Goal: Check status

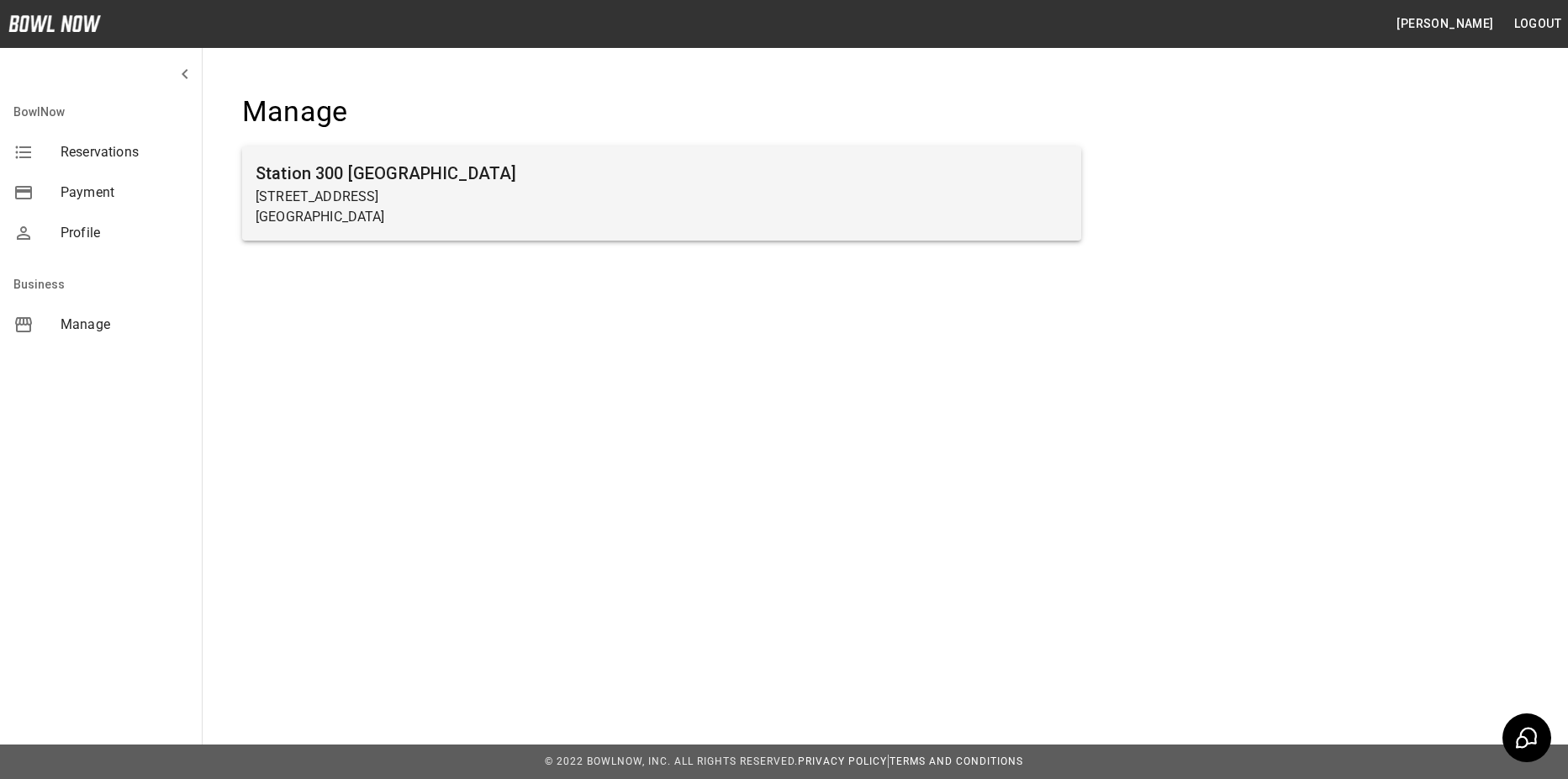
click at [1049, 220] on p "Gainesville, GA 30504" at bounding box center [661, 217] width 812 height 20
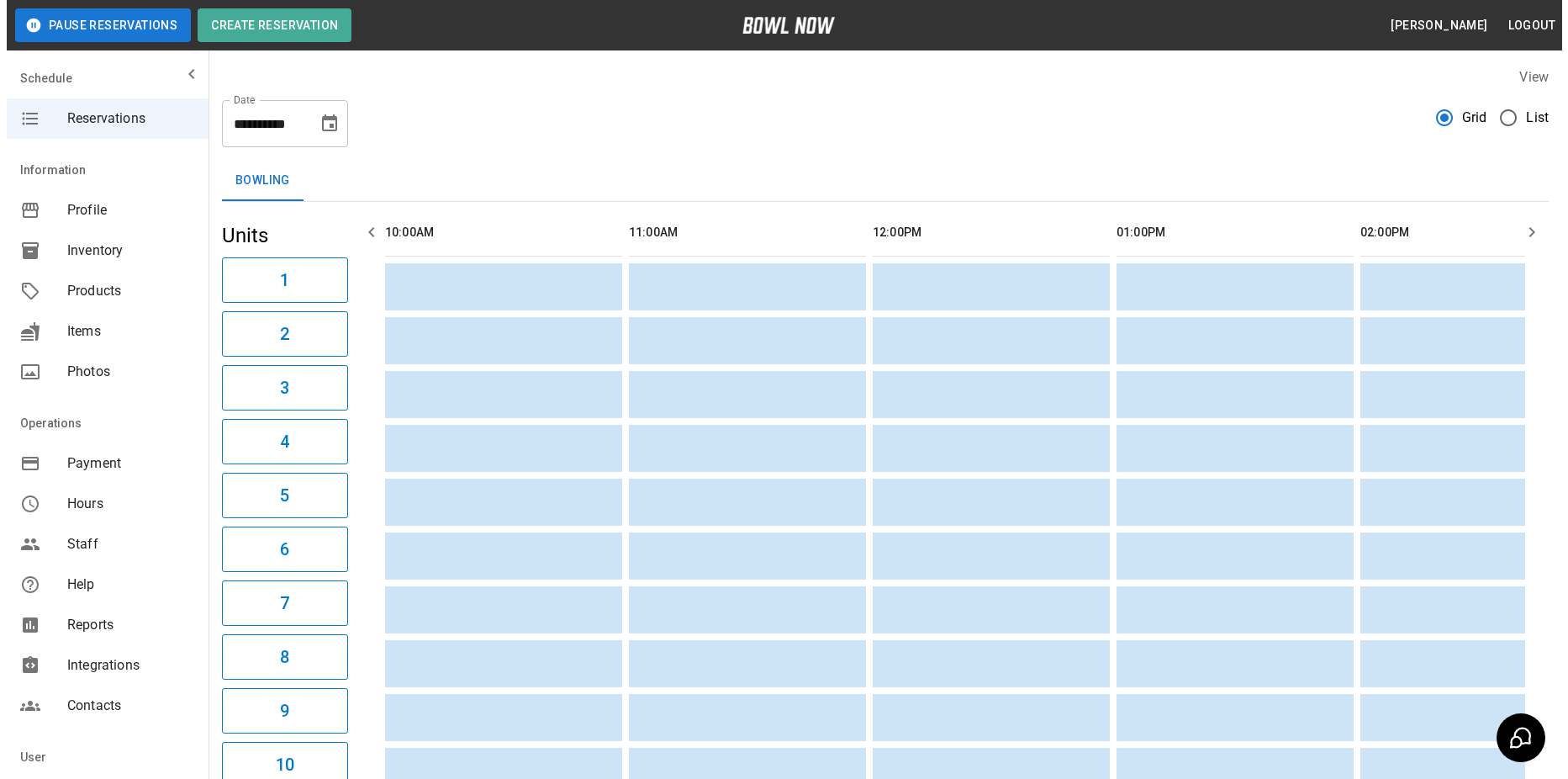
scroll to position [0, 2195]
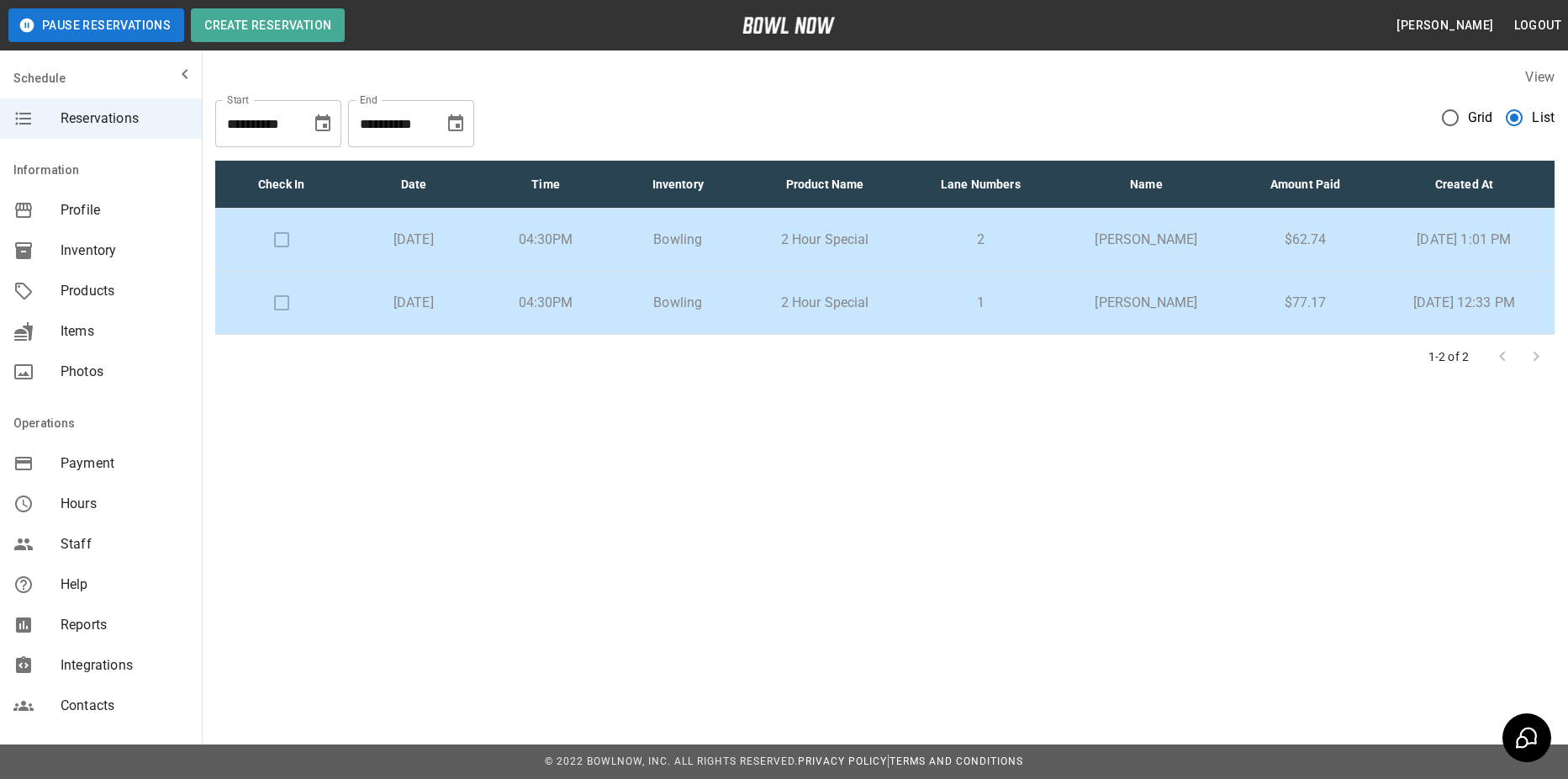
click at [1314, 249] on p "$62.74" at bounding box center [1305, 240] width 109 height 20
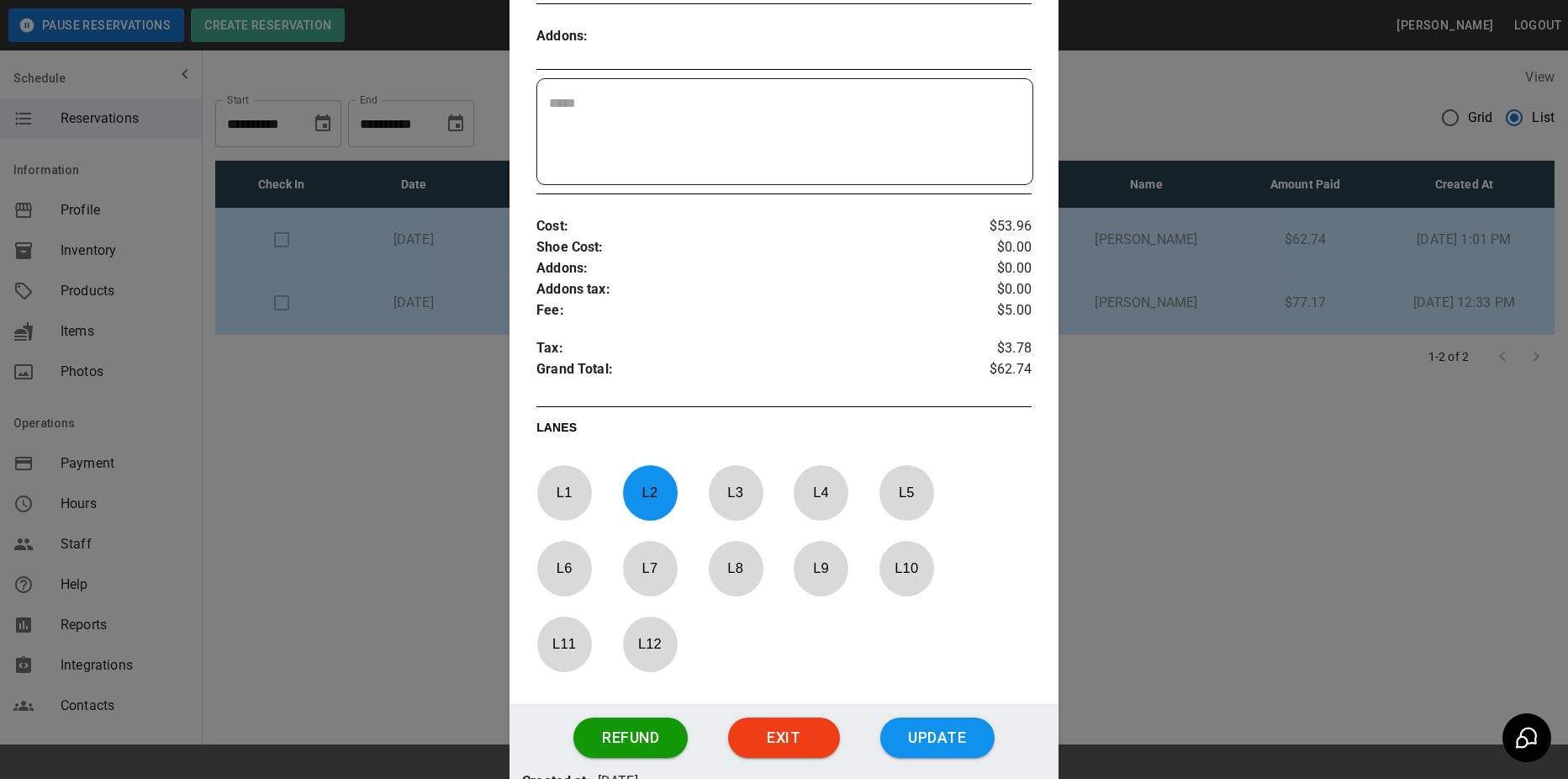
scroll to position [633, 0]
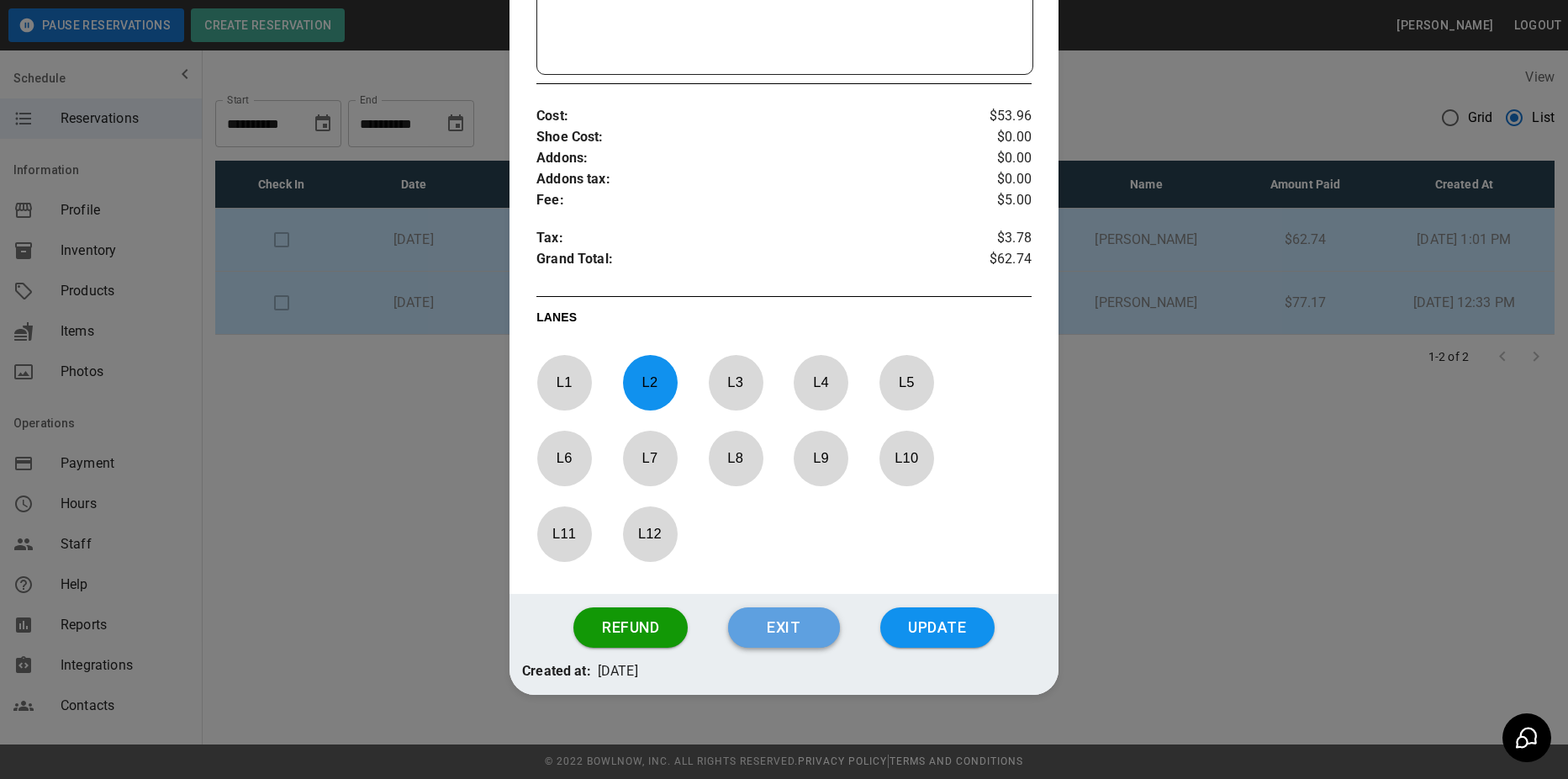
click at [798, 634] on button "Exit" at bounding box center [784, 627] width 111 height 40
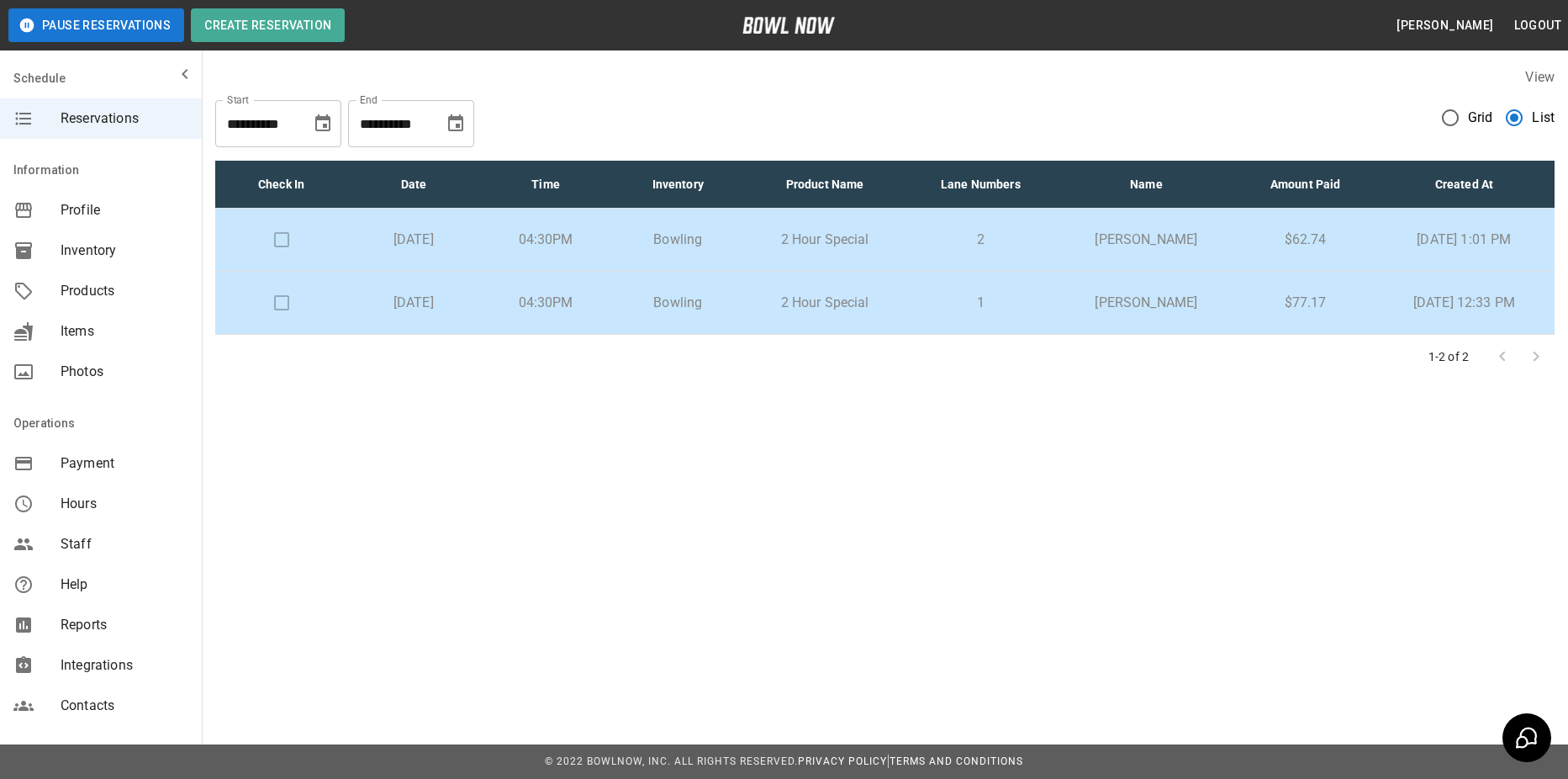
click at [1157, 309] on p "Dustin Duncan" at bounding box center [1145, 303] width 155 height 20
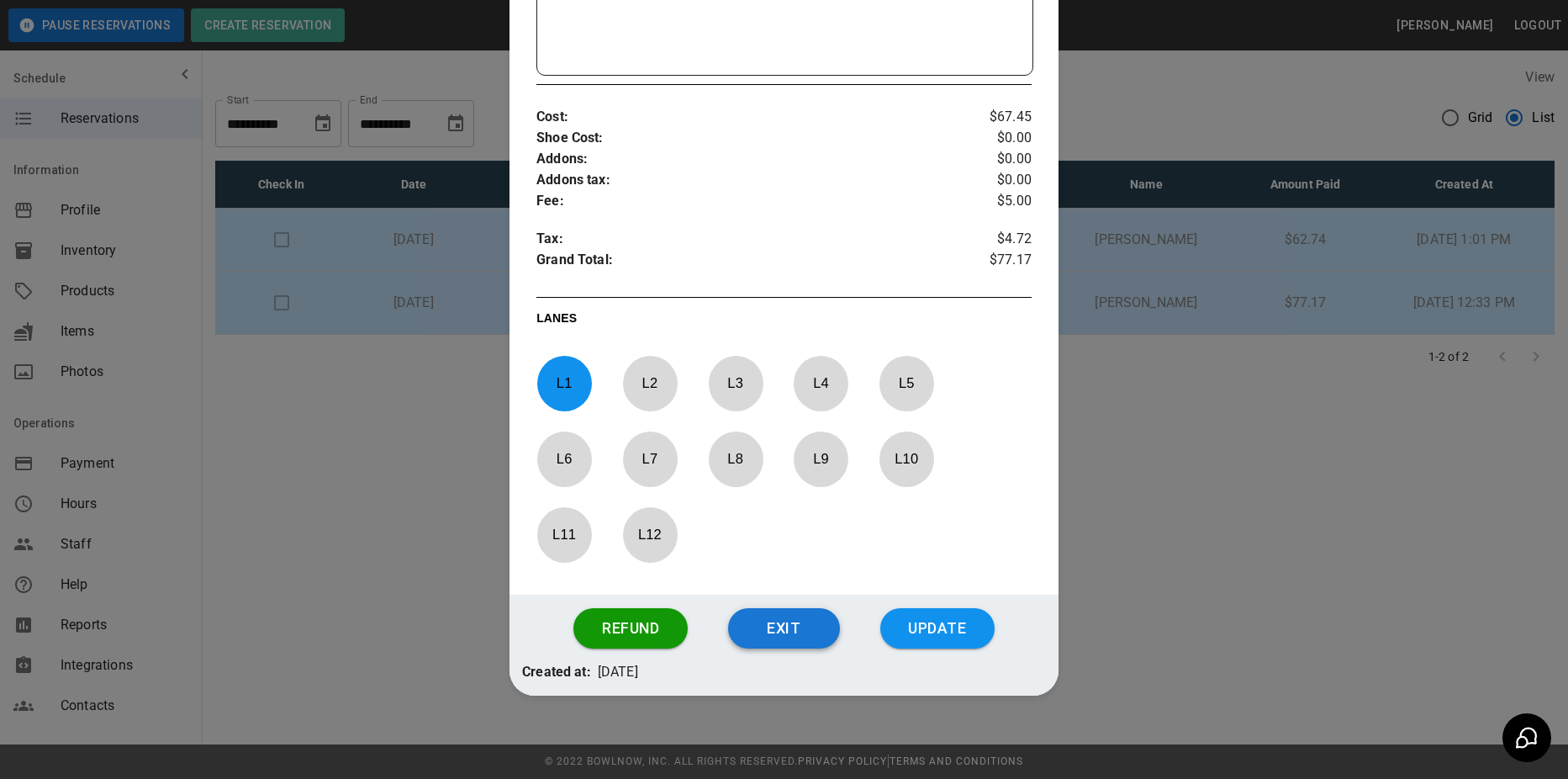
scroll to position [655, 0]
click at [813, 638] on button "Exit" at bounding box center [784, 627] width 111 height 40
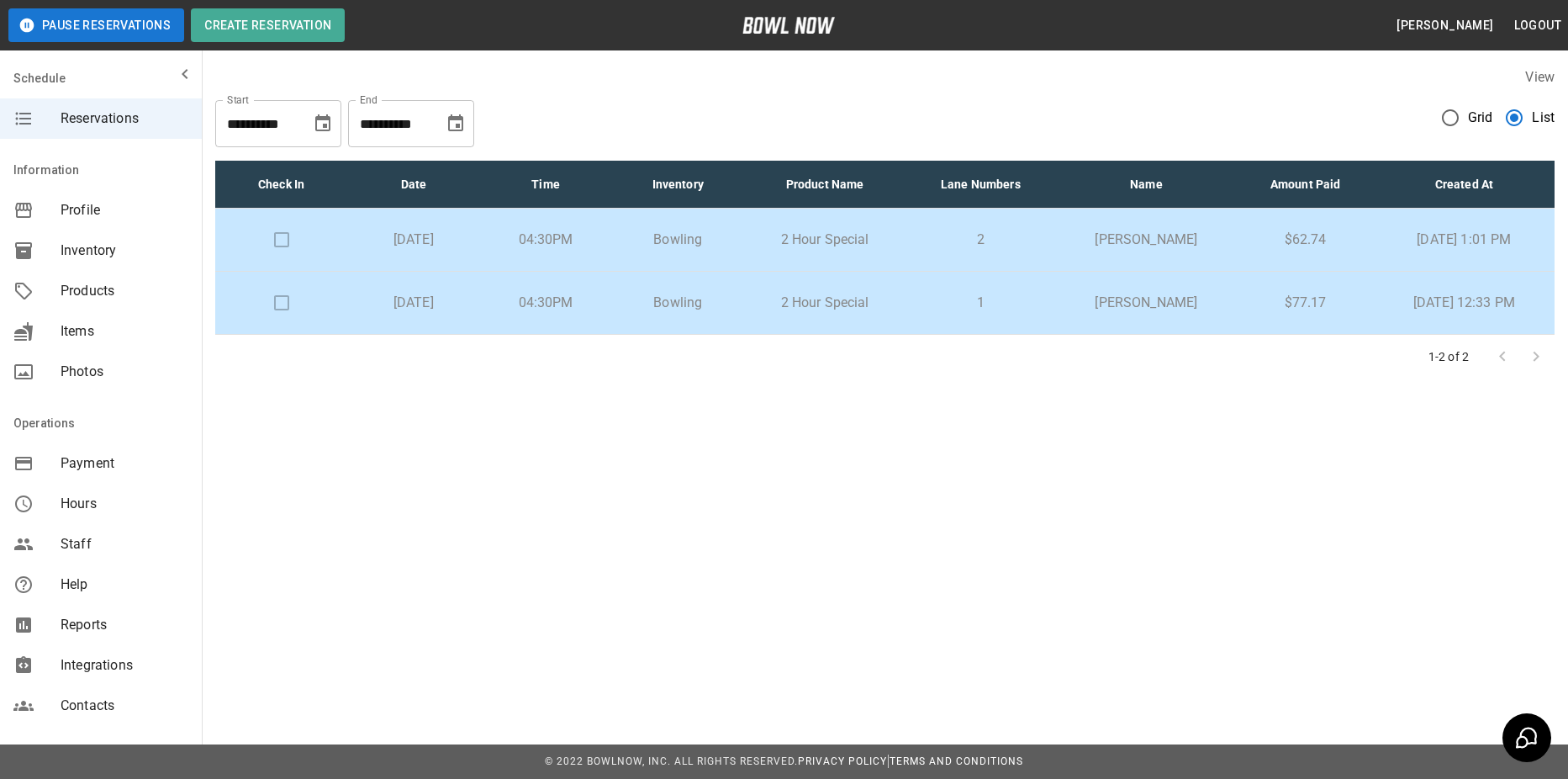
click at [1432, 123] on div "**********" at bounding box center [884, 116] width 1339 height 60
